Goal: Task Accomplishment & Management: Use online tool/utility

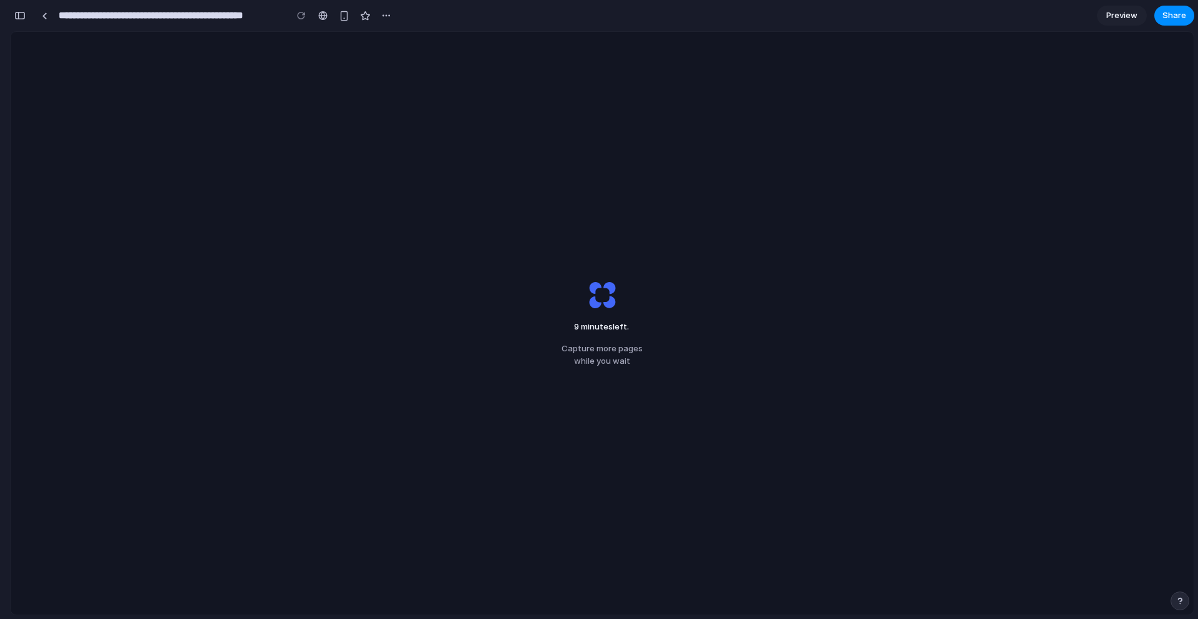
scroll to position [0, 11]
